Goal: Task Accomplishment & Management: Manage account settings

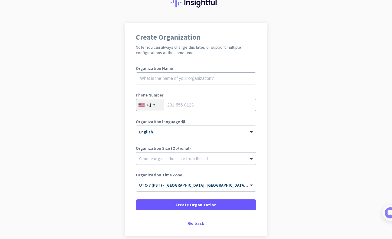
scroll to position [54, 0]
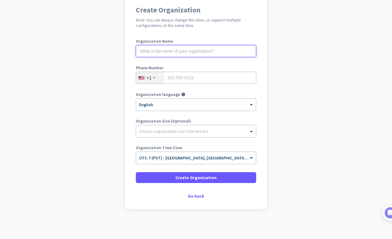
click at [165, 52] on input "text" at bounding box center [196, 51] width 120 height 12
type input "V"
type input "Mithran"
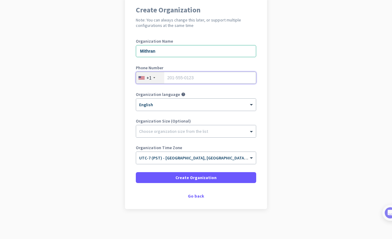
click at [180, 75] on input "tel" at bounding box center [196, 78] width 120 height 12
type input "9852551436"
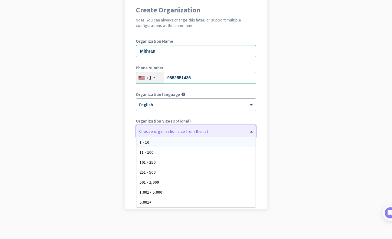
click at [165, 133] on div "Choose organization size from the list" at bounding box center [173, 131] width 69 height 5
click at [174, 133] on div "Choose organization size from the list" at bounding box center [173, 131] width 69 height 5
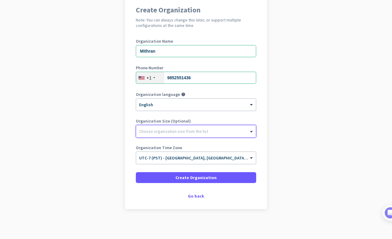
click at [174, 132] on div at bounding box center [196, 130] width 120 height 6
click at [194, 158] on input "text" at bounding box center [190, 156] width 102 height 5
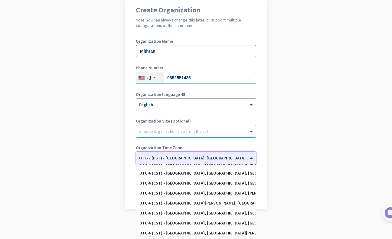
scroll to position [181, 0]
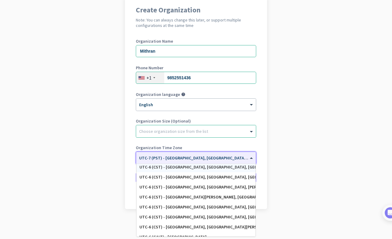
click at [183, 168] on div "UTC-6 (CST) - [GEOGRAPHIC_DATA], [GEOGRAPHIC_DATA], [GEOGRAPHIC_DATA], [GEOGRAP…" at bounding box center [195, 167] width 113 height 5
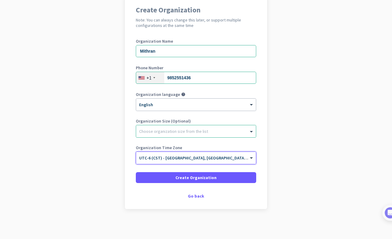
click at [202, 159] on span "UTC-6 (CST) - [GEOGRAPHIC_DATA], [GEOGRAPHIC_DATA], [GEOGRAPHIC_DATA], [GEOGRAP…" at bounding box center [233, 157] width 189 height 5
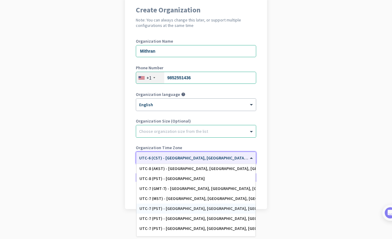
scroll to position [91, 0]
click at [184, 207] on div "UTC-7 (PST) - [GEOGRAPHIC_DATA], [GEOGRAPHIC_DATA], [GEOGRAPHIC_DATA][PERSON_NA…" at bounding box center [195, 207] width 113 height 5
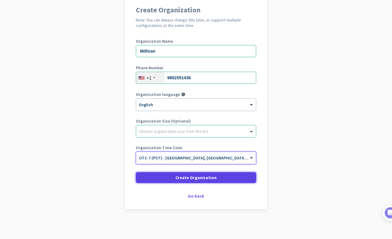
click at [199, 181] on span at bounding box center [196, 177] width 120 height 15
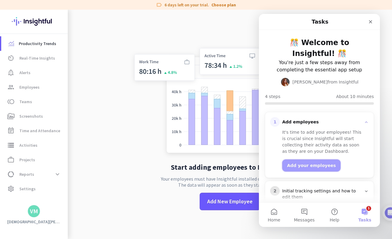
click at [311, 168] on button "Add your employees" at bounding box center [311, 165] width 58 height 12
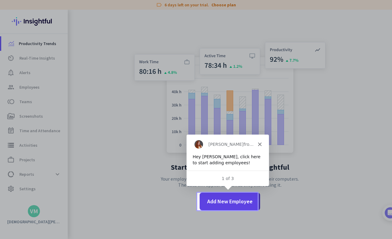
click at [225, 205] on span "Add New Employee" at bounding box center [229, 201] width 45 height 8
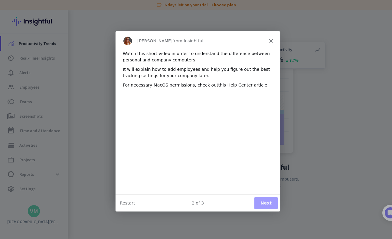
click at [268, 202] on button "Next" at bounding box center [265, 202] width 23 height 12
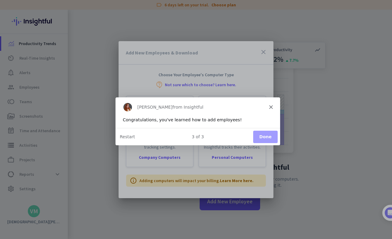
click at [261, 136] on button "Done" at bounding box center [265, 136] width 24 height 12
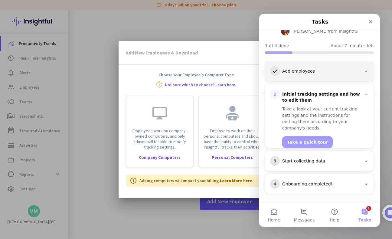
scroll to position [51, 0]
click at [311, 137] on button "Take a quick tour" at bounding box center [307, 142] width 51 height 12
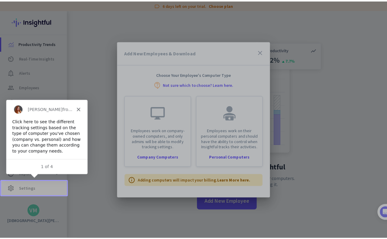
scroll to position [0, 0]
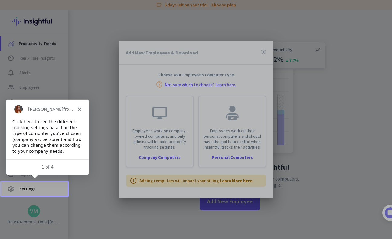
click at [30, 190] on div at bounding box center [196, 119] width 392 height 239
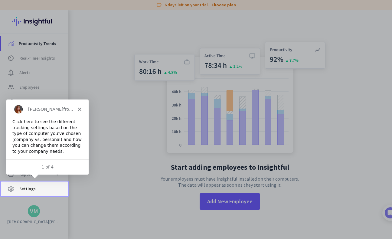
click at [37, 188] on span "settings Settings" at bounding box center [34, 188] width 57 height 7
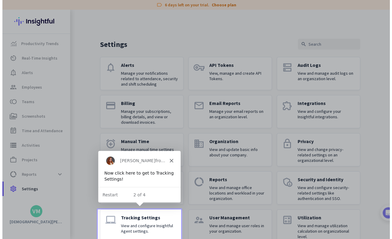
scroll to position [13, 0]
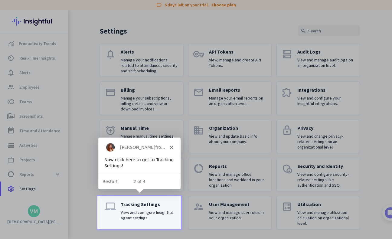
click at [143, 208] on div "Tracking Settings View and configure Insightful Agent settings." at bounding box center [149, 212] width 57 height 23
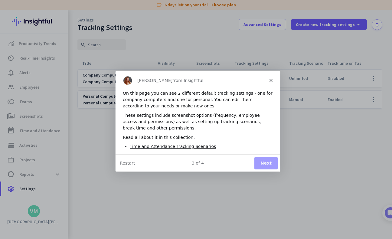
click at [260, 163] on button "Next" at bounding box center [265, 163] width 23 height 12
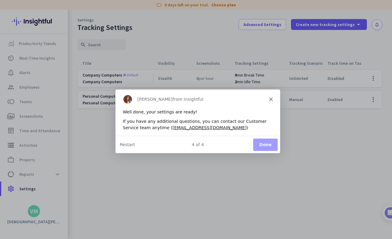
click at [260, 145] on button "Done" at bounding box center [265, 144] width 24 height 12
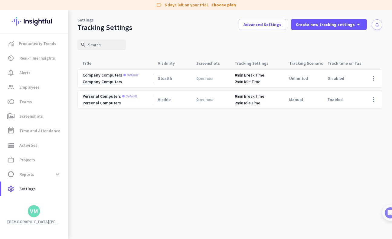
scroll to position [51, 0]
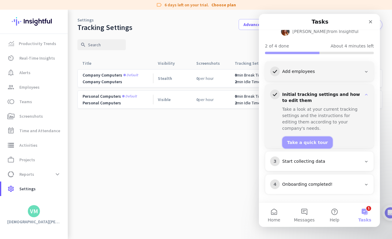
click at [302, 138] on button "Take a quick tour" at bounding box center [307, 142] width 51 height 12
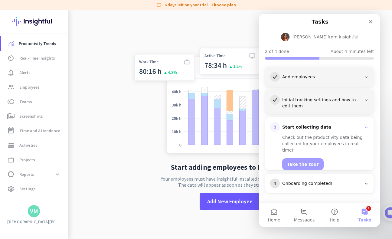
scroll to position [44, 0]
click at [296, 159] on button "Take the tour" at bounding box center [302, 165] width 41 height 12
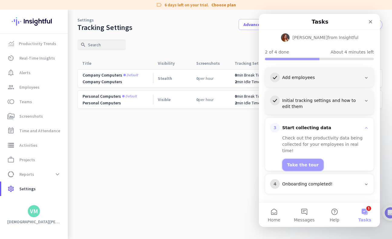
click at [295, 159] on button "Take the tour" at bounding box center [302, 165] width 41 height 12
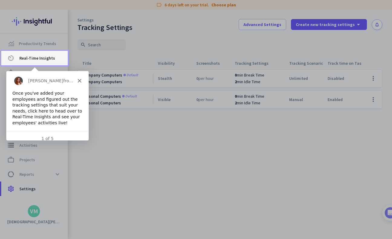
click at [35, 58] on span "Real-Time Insights" at bounding box center [37, 57] width 36 height 7
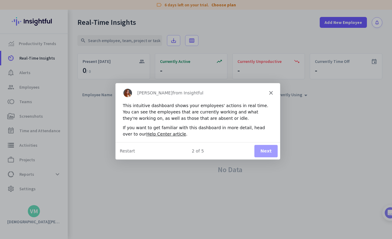
click at [267, 149] on button "Next" at bounding box center [265, 150] width 23 height 12
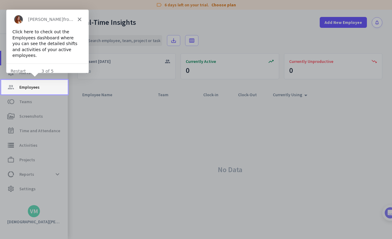
click at [32, 85] on span "Employees" at bounding box center [29, 86] width 20 height 7
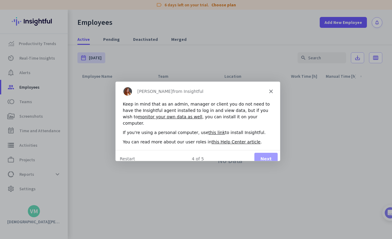
click at [265, 152] on button "Next" at bounding box center [265, 158] width 23 height 12
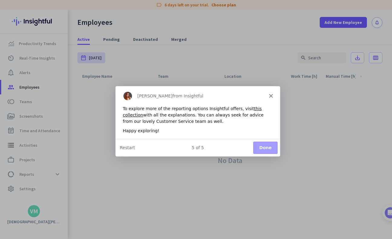
click at [266, 146] on button "Done" at bounding box center [265, 147] width 24 height 12
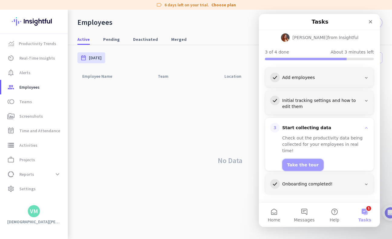
click at [292, 159] on button "Take the tour" at bounding box center [302, 165] width 41 height 12
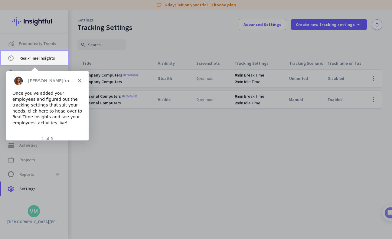
click at [45, 54] on span "Real-Time Insights" at bounding box center [37, 57] width 36 height 7
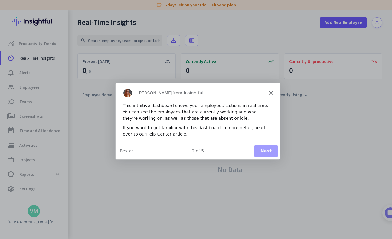
click at [271, 153] on button "Next" at bounding box center [265, 150] width 23 height 12
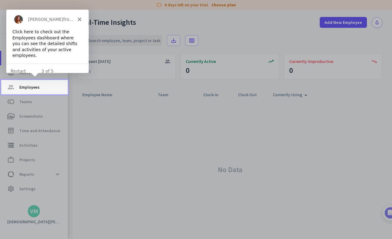
click at [46, 91] on link "group Employees" at bounding box center [34, 87] width 67 height 15
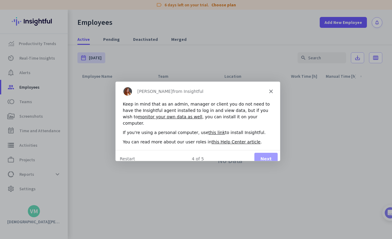
click at [264, 155] on button "Next" at bounding box center [265, 158] width 23 height 12
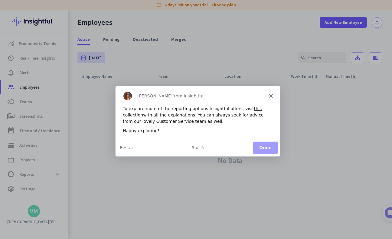
click at [250, 143] on div "5 of 5 Done Restart" at bounding box center [197, 148] width 165 height 18
click at [269, 144] on button "Done" at bounding box center [265, 147] width 24 height 12
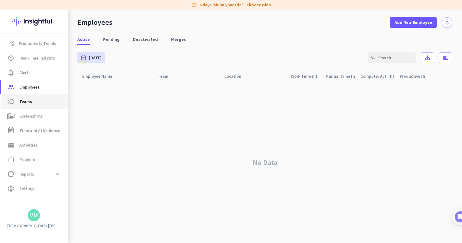
click at [44, 96] on link "toll Teams" at bounding box center [34, 101] width 67 height 15
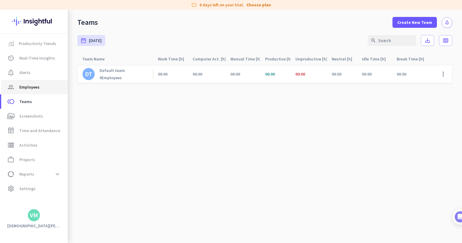
click at [38, 86] on span "Employees" at bounding box center [29, 86] width 20 height 7
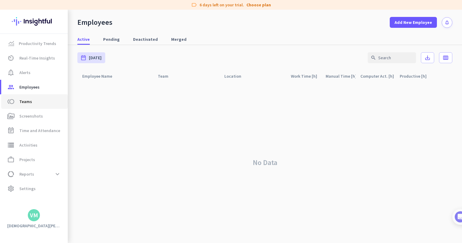
click at [31, 101] on span "toll Teams" at bounding box center [34, 101] width 57 height 7
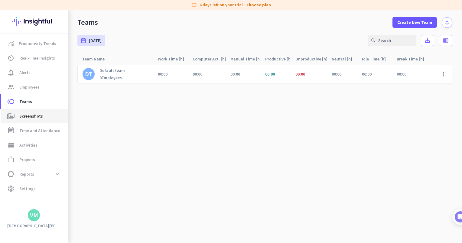
click at [34, 116] on span "Screenshots" at bounding box center [31, 116] width 24 height 7
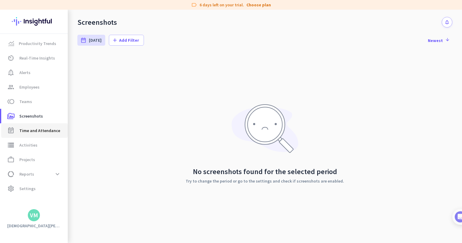
click at [32, 127] on span "Time and Attendance" at bounding box center [39, 130] width 41 height 7
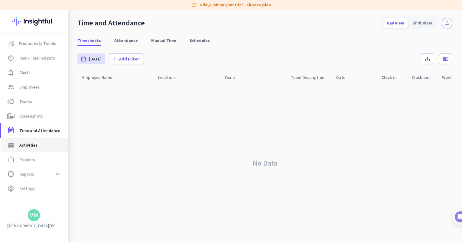
click at [22, 143] on span "Activities" at bounding box center [28, 145] width 18 height 7
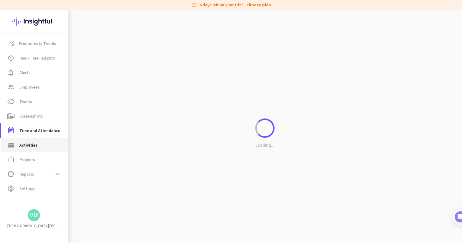
type input "[DATE]"
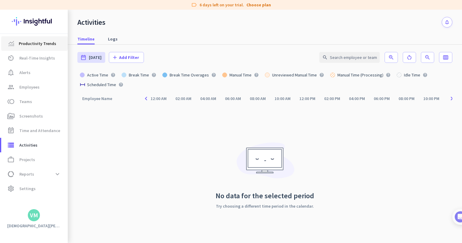
click at [26, 43] on span "Productivity Trends" at bounding box center [38, 43] width 38 height 7
type input "[DATE] - [DATE]"
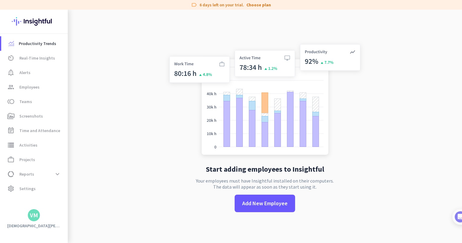
click at [33, 218] on div "VM" at bounding box center [34, 215] width 8 height 6
click at [82, 156] on div at bounding box center [231, 121] width 462 height 243
click at [257, 207] on span "Add New Employee" at bounding box center [264, 204] width 45 height 8
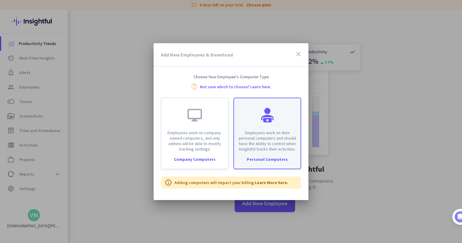
click at [265, 146] on p "Employees work on their personal computers and should have the ability to contr…" at bounding box center [267, 141] width 59 height 22
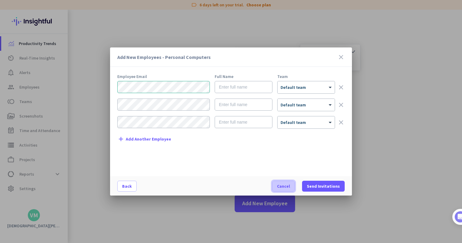
click at [288, 190] on span "button" at bounding box center [283, 186] width 22 height 15
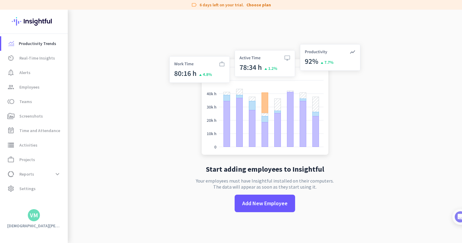
click at [39, 219] on app-letter-avatar "VM" at bounding box center [34, 215] width 12 height 12
click at [62, 204] on span "Sign out" at bounding box center [66, 203] width 37 height 5
